Goal: Information Seeking & Learning: Learn about a topic

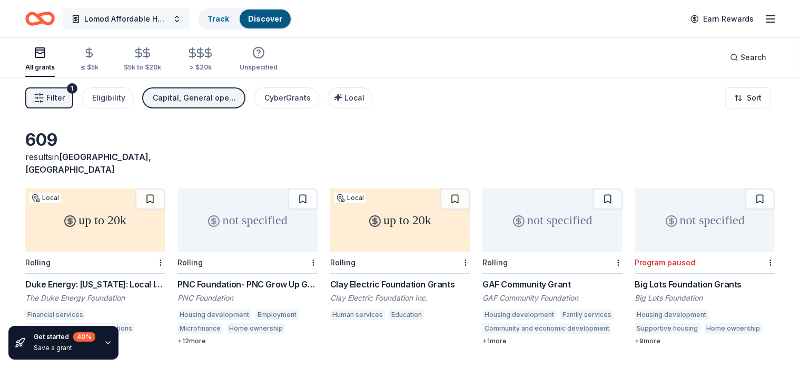
click at [167, 15] on span "Lomod Affordable Housing Project" at bounding box center [126, 19] width 84 height 13
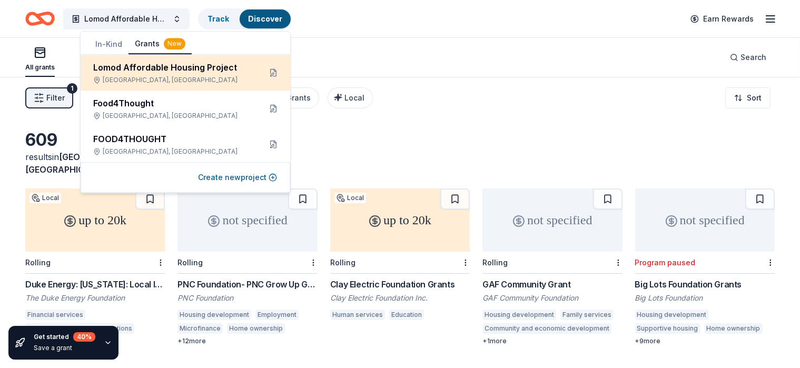
click at [176, 63] on div "Lomod Affordable Housing Project" at bounding box center [172, 67] width 159 height 13
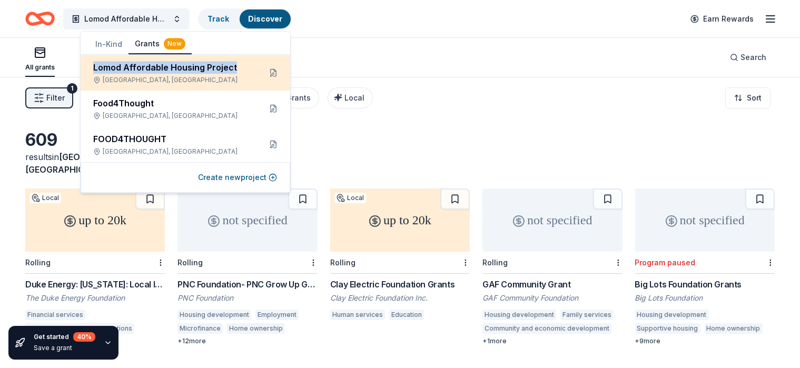
click at [176, 62] on div "Lomod Affordable Housing Project" at bounding box center [172, 67] width 159 height 13
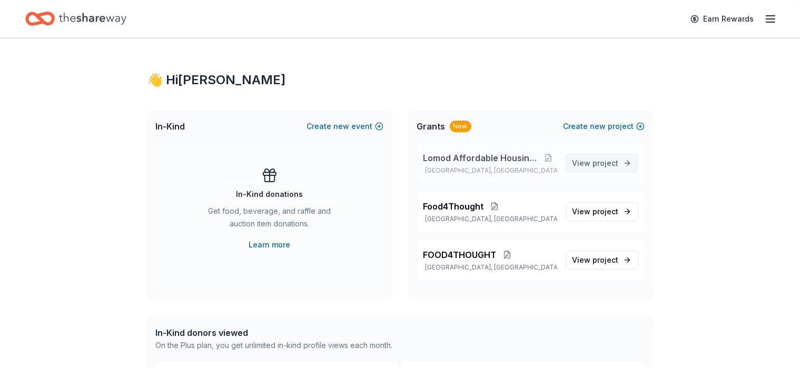
click at [587, 165] on span "View project" at bounding box center [595, 163] width 46 height 13
click at [474, 159] on span "Lomod Affordable Housing Project" at bounding box center [481, 158] width 117 height 13
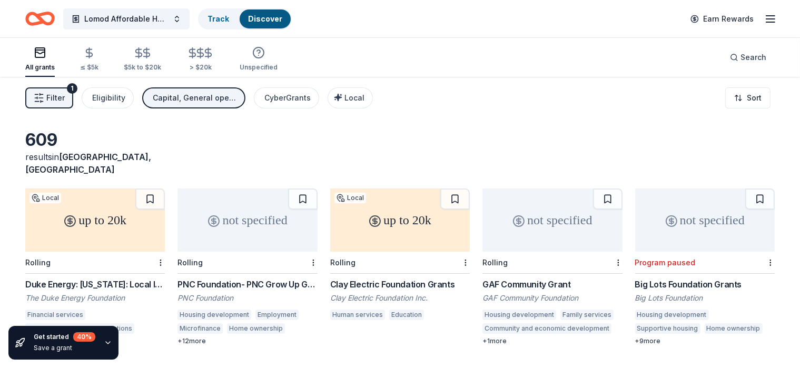
click at [474, 159] on div "609 results in [GEOGRAPHIC_DATA], [GEOGRAPHIC_DATA]" at bounding box center [399, 153] width 749 height 46
click at [118, 16] on span "Lomod Affordable Housing Project" at bounding box center [126, 19] width 84 height 13
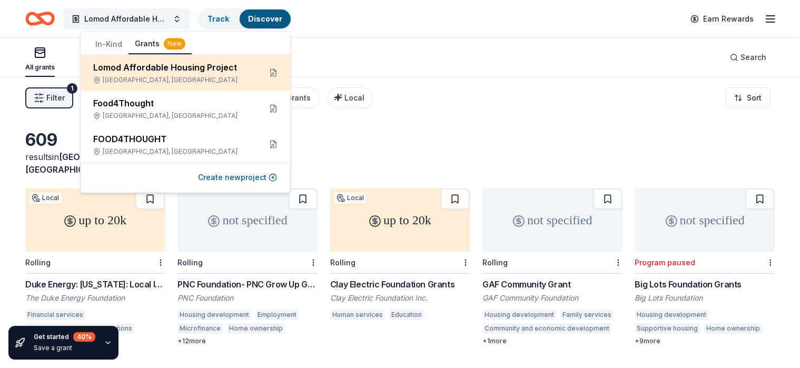
click at [132, 62] on div "Lomod Affordable Housing Project" at bounding box center [172, 67] width 159 height 13
click at [277, 75] on button at bounding box center [273, 72] width 17 height 17
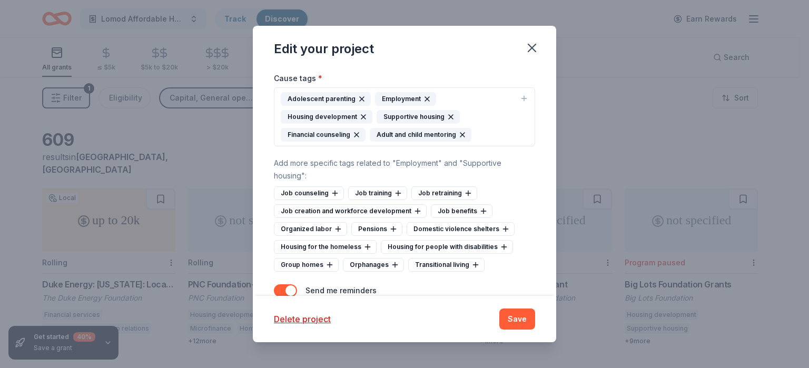
scroll to position [361, 0]
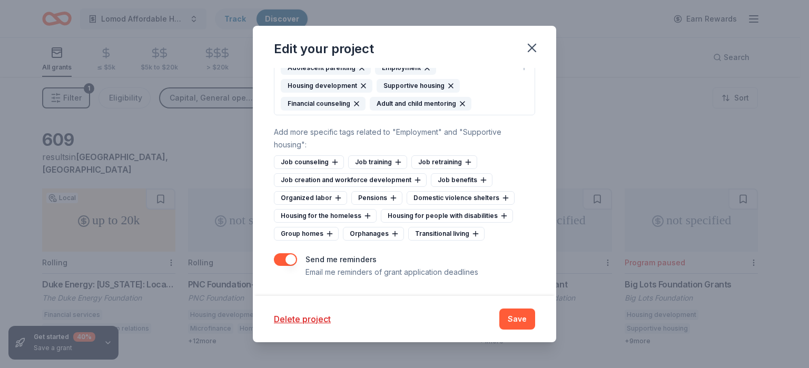
drag, startPoint x: 279, startPoint y: 263, endPoint x: 552, endPoint y: 215, distance: 277.0
click at [552, 215] on div "Project name * Lomod Affordable Housing Project ZIP code * 32114 What type of g…" at bounding box center [404, 181] width 303 height 227
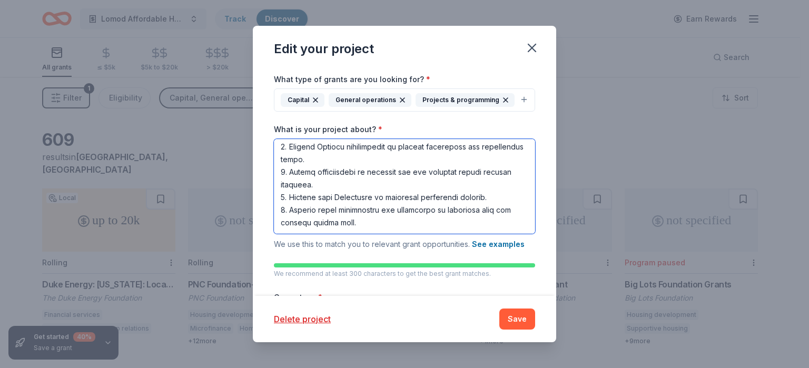
scroll to position [470, 0]
